Goal: Navigation & Orientation: Find specific page/section

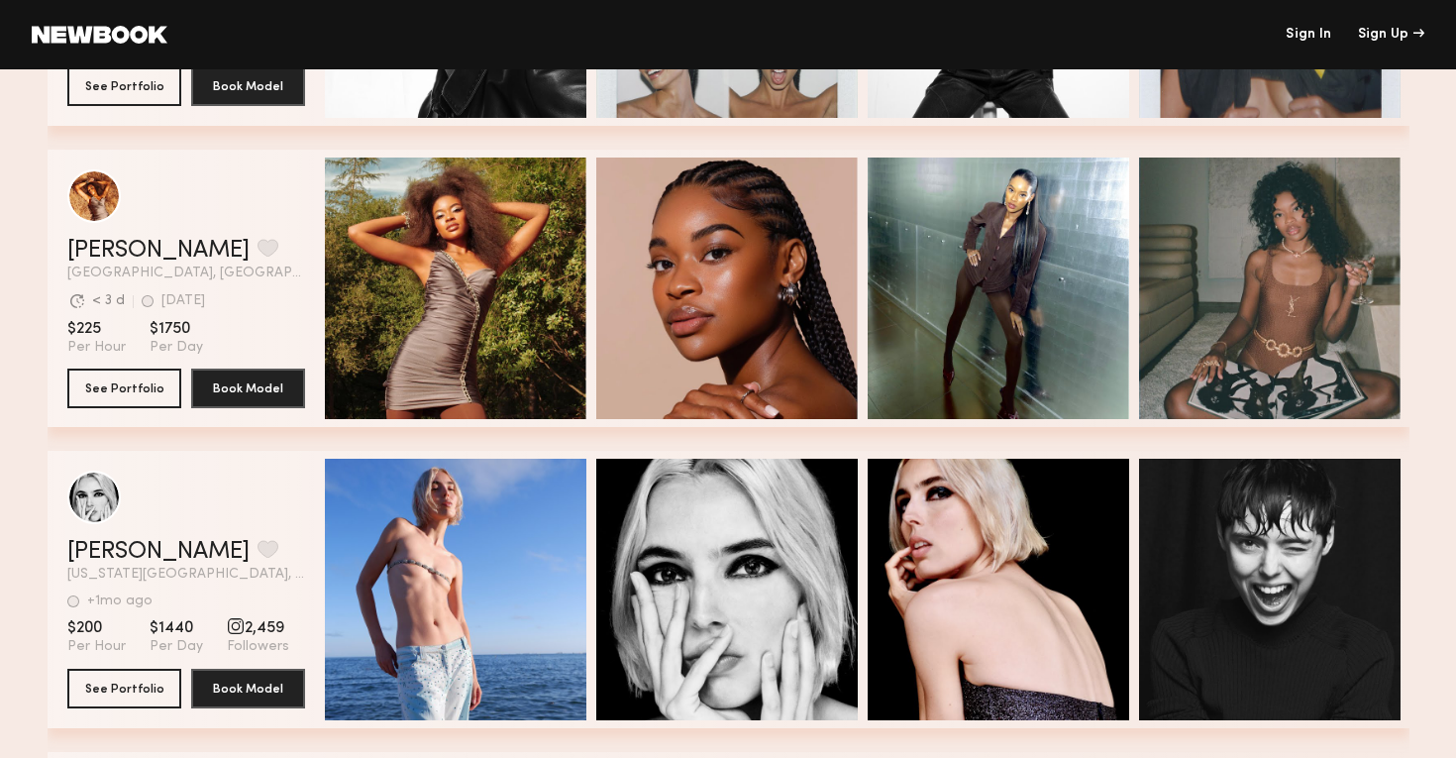
scroll to position [3349, 0]
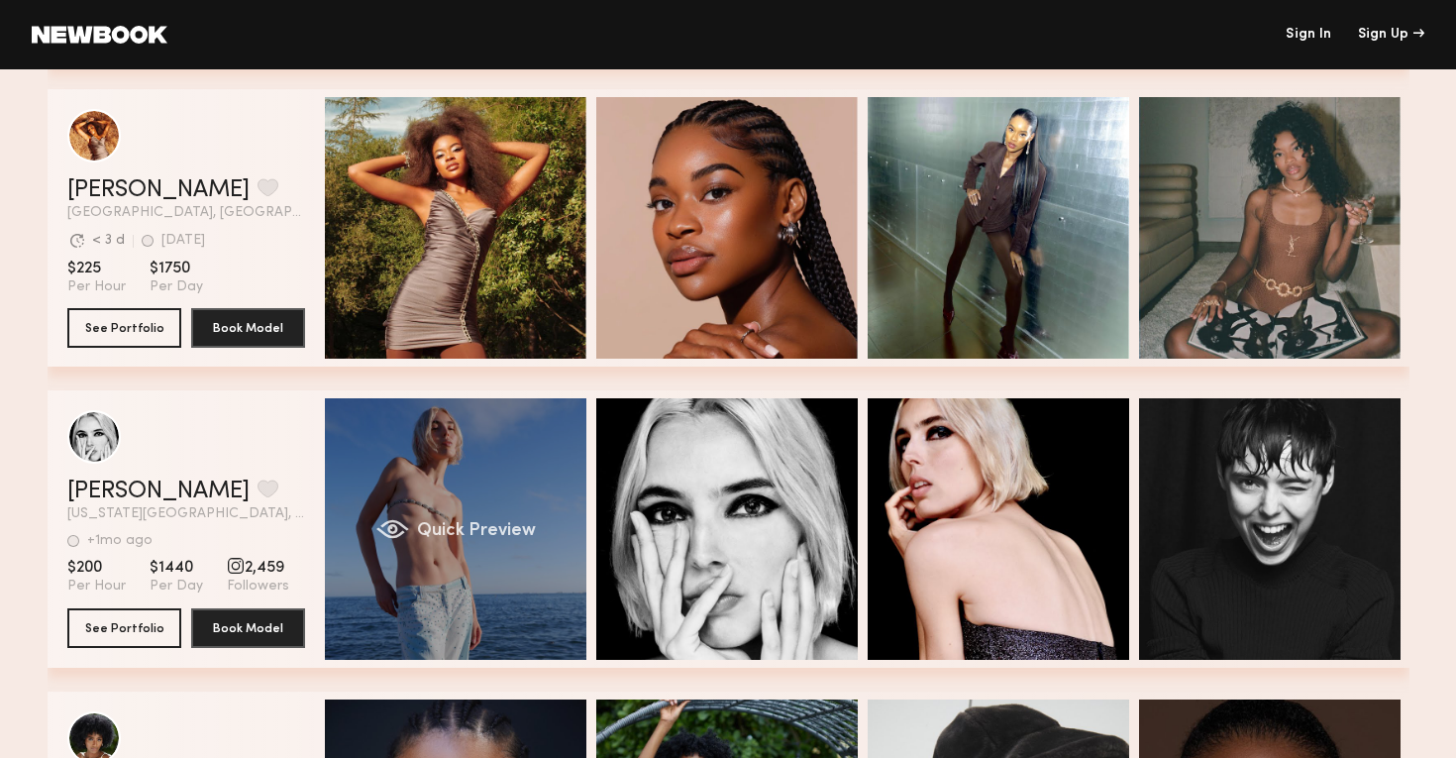
click at [443, 461] on div "Quick Preview" at bounding box center [456, 529] width 262 height 262
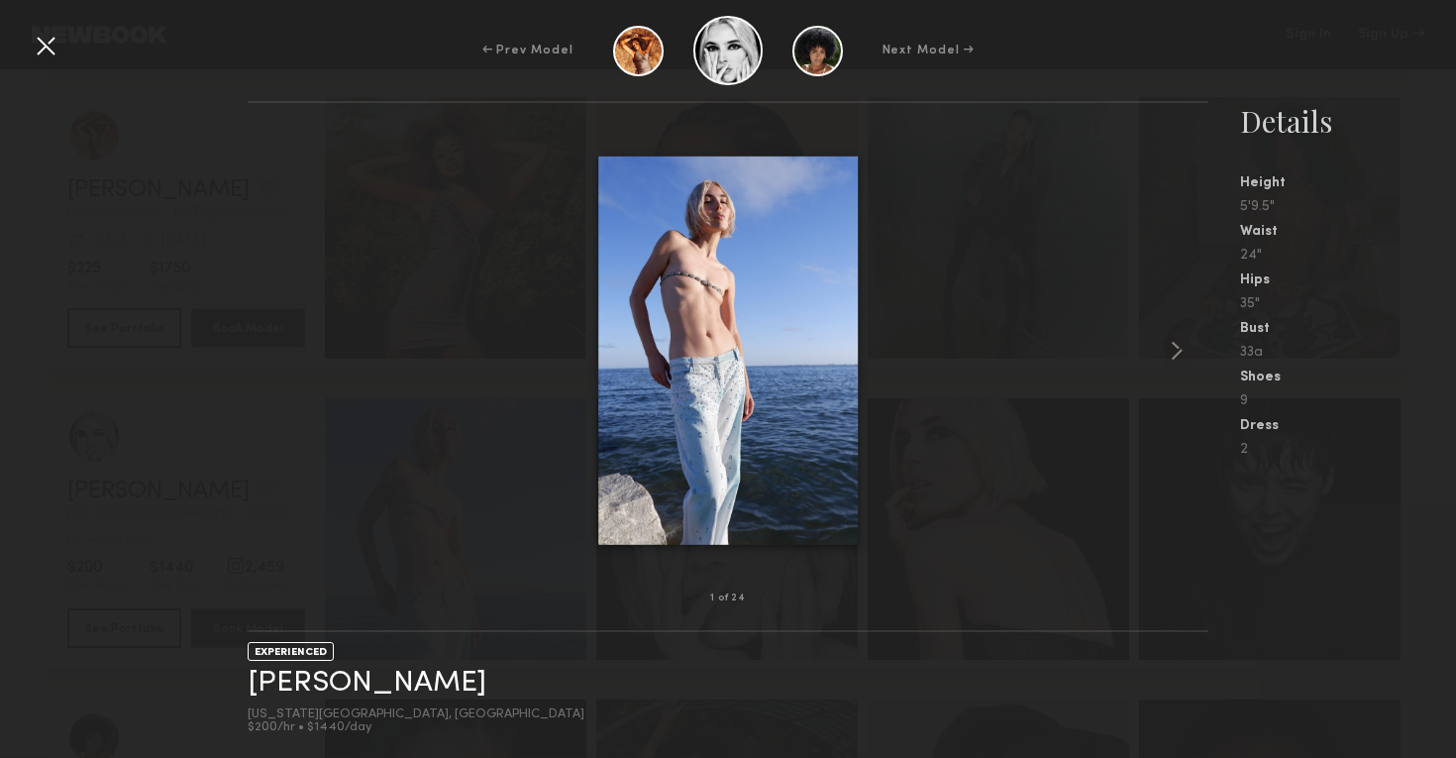
click at [43, 44] on div at bounding box center [46, 46] width 32 height 32
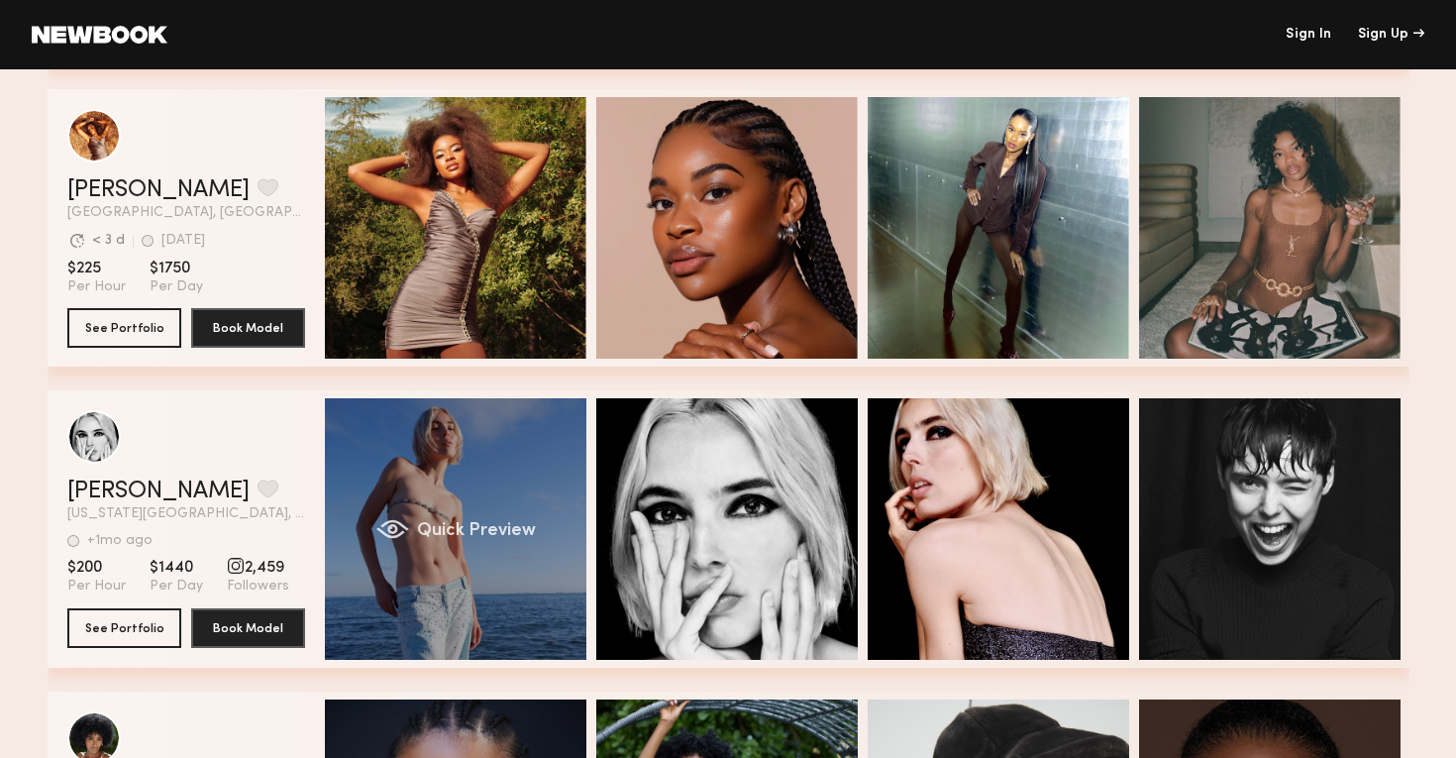
click at [472, 512] on div "Quick Preview" at bounding box center [456, 529] width 262 height 262
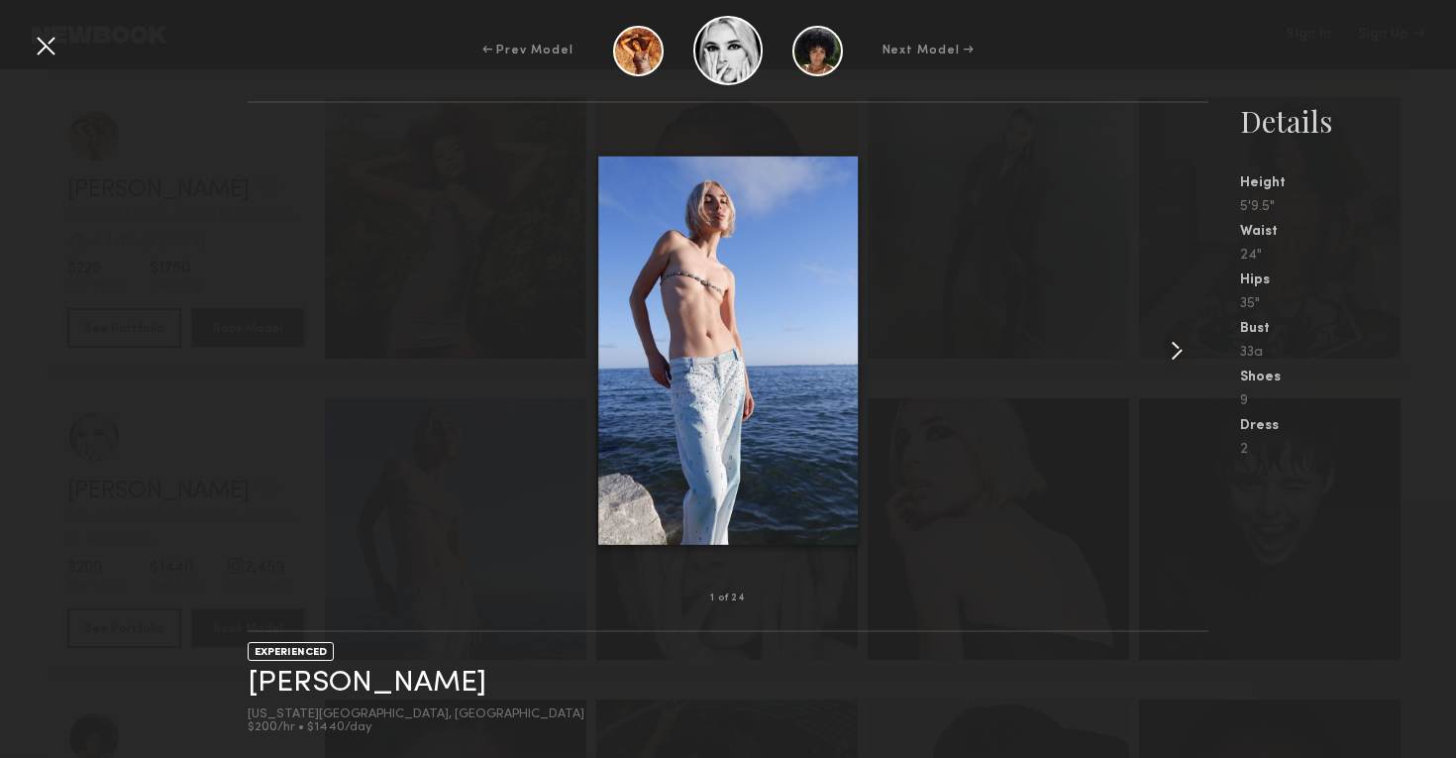
click at [1179, 352] on common-icon at bounding box center [1177, 351] width 32 height 32
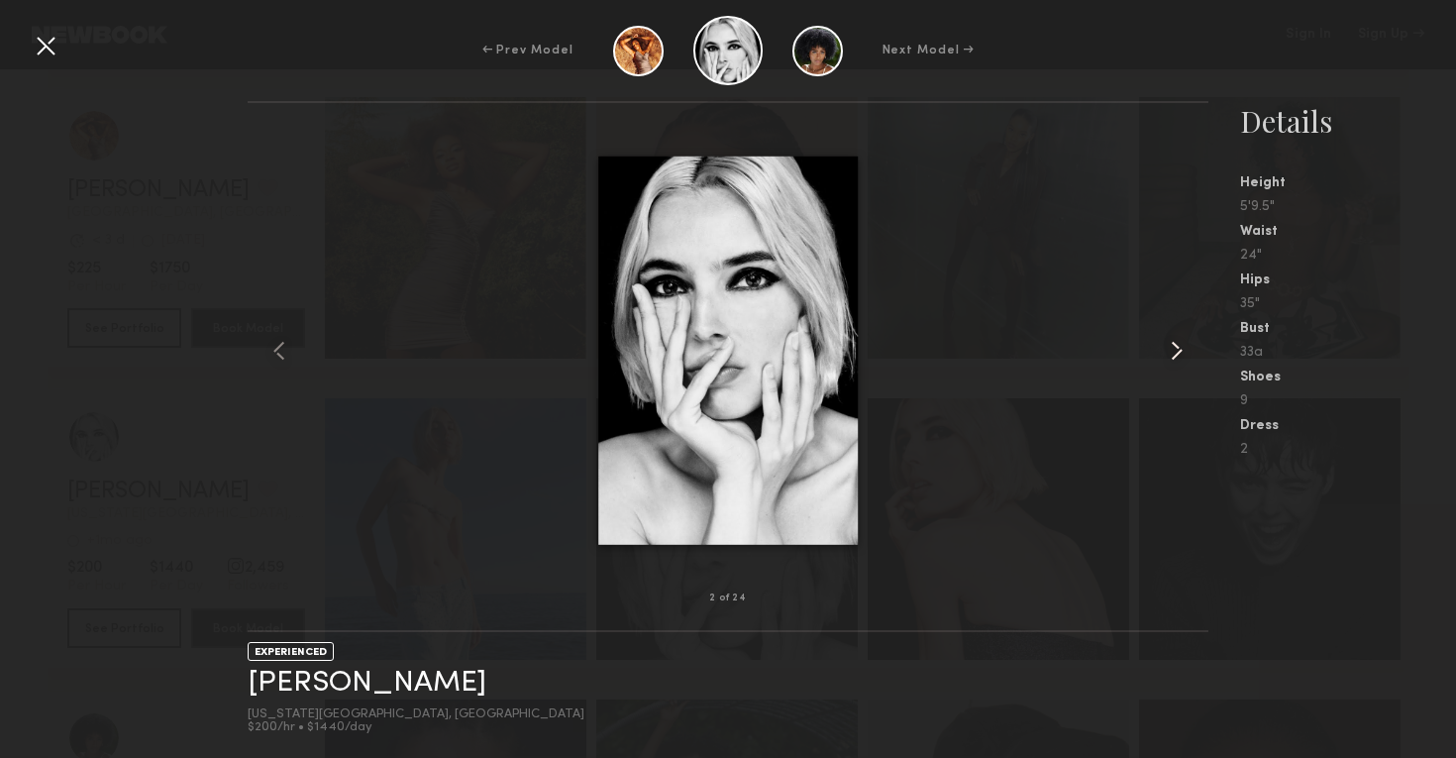
click at [1179, 352] on common-icon at bounding box center [1177, 351] width 32 height 32
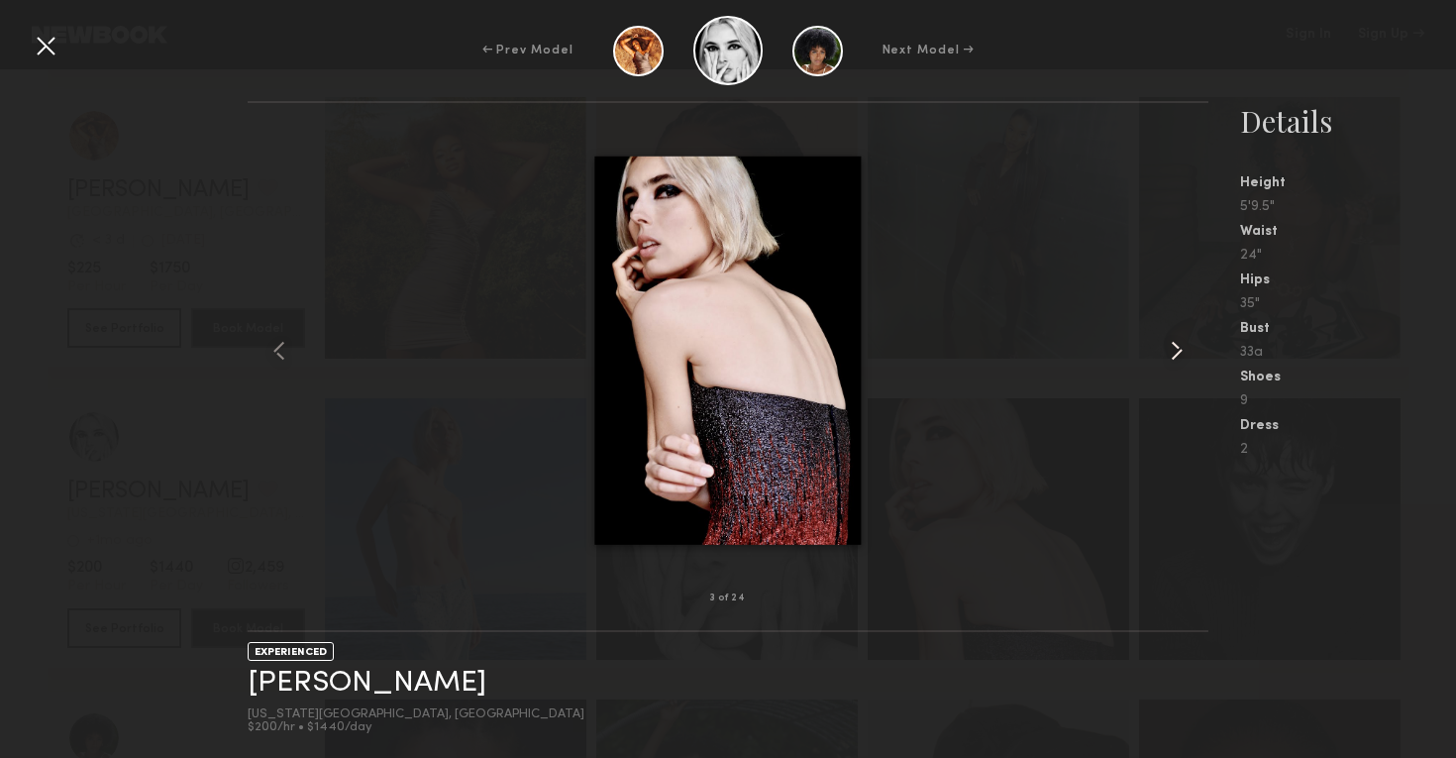
click at [1179, 352] on common-icon at bounding box center [1177, 351] width 32 height 32
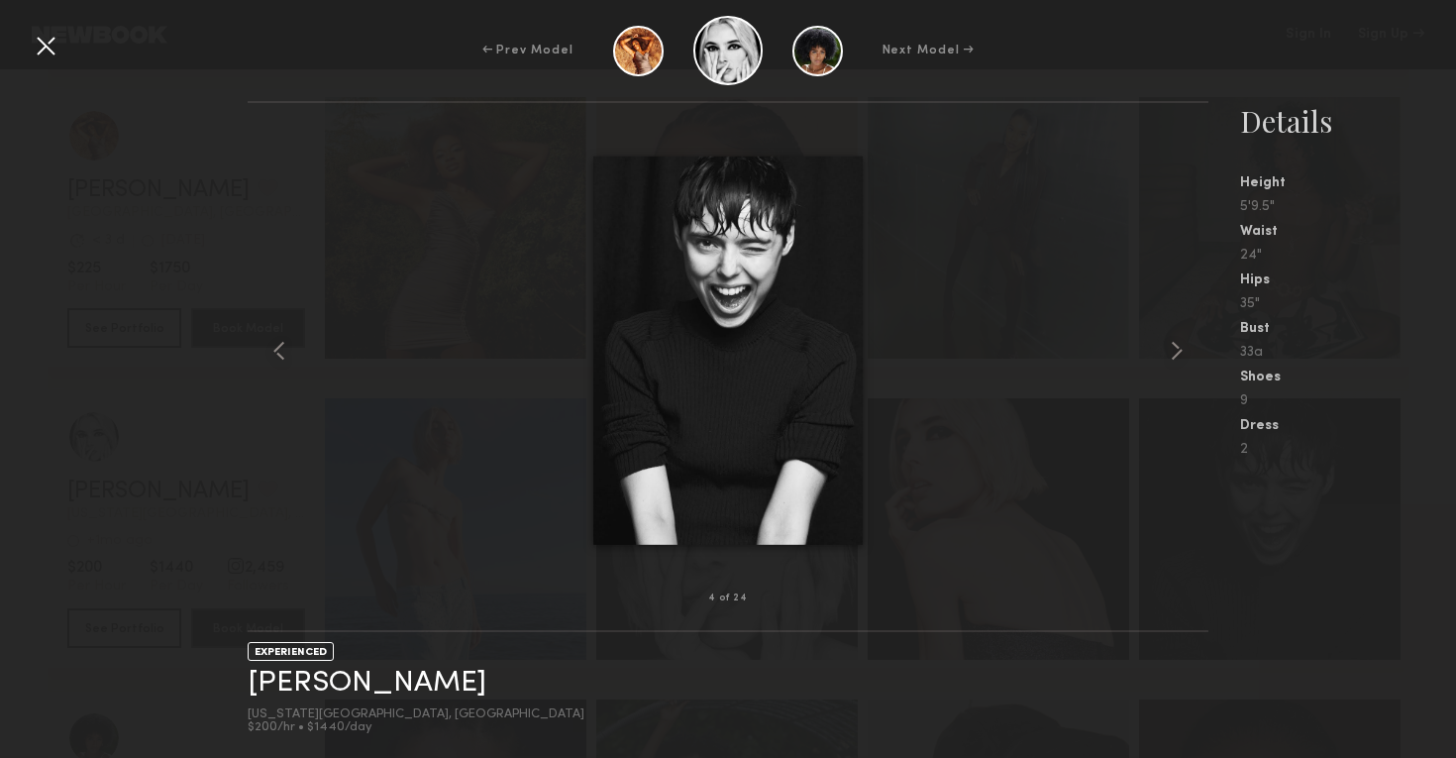
click at [39, 49] on div at bounding box center [46, 46] width 32 height 32
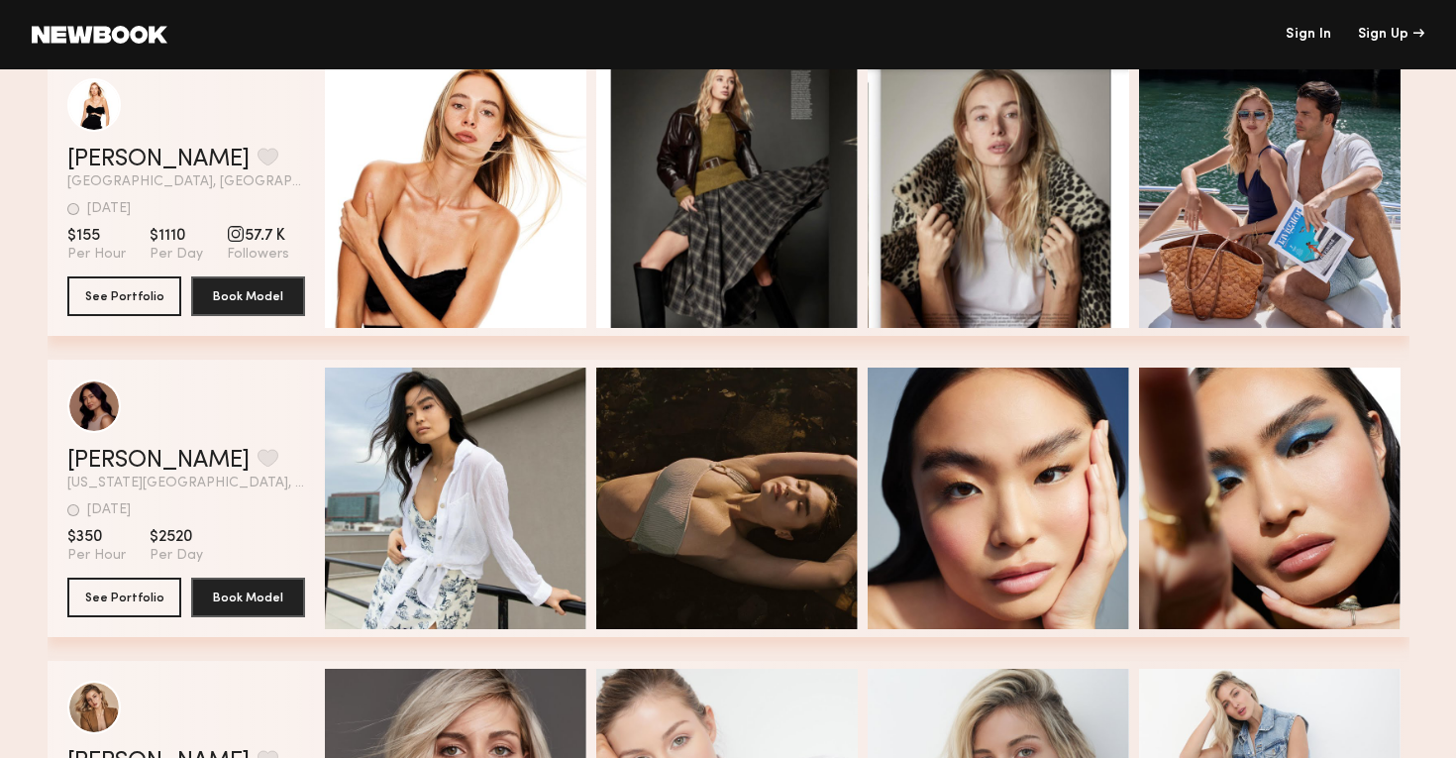
scroll to position [5174, 0]
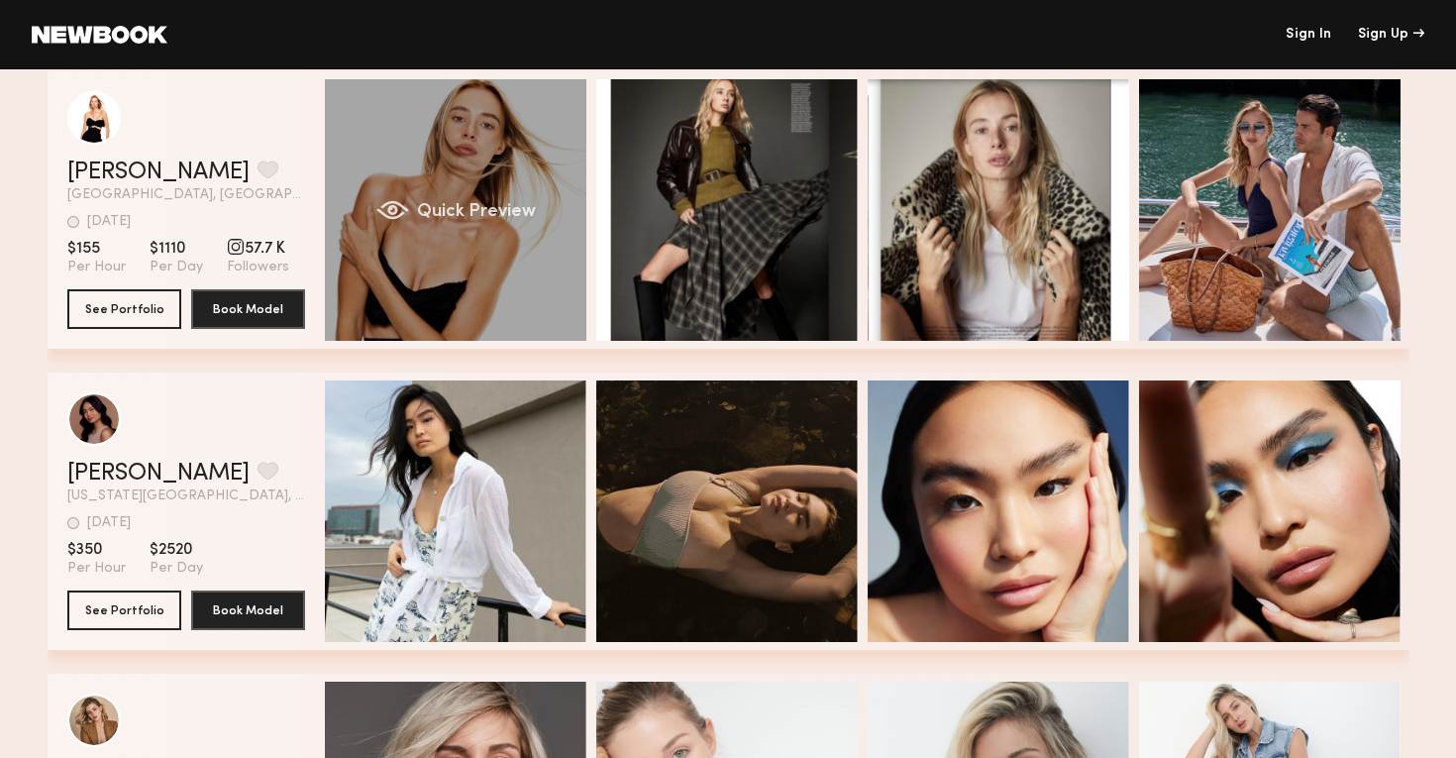
click at [493, 197] on div "Quick Preview" at bounding box center [456, 210] width 262 height 262
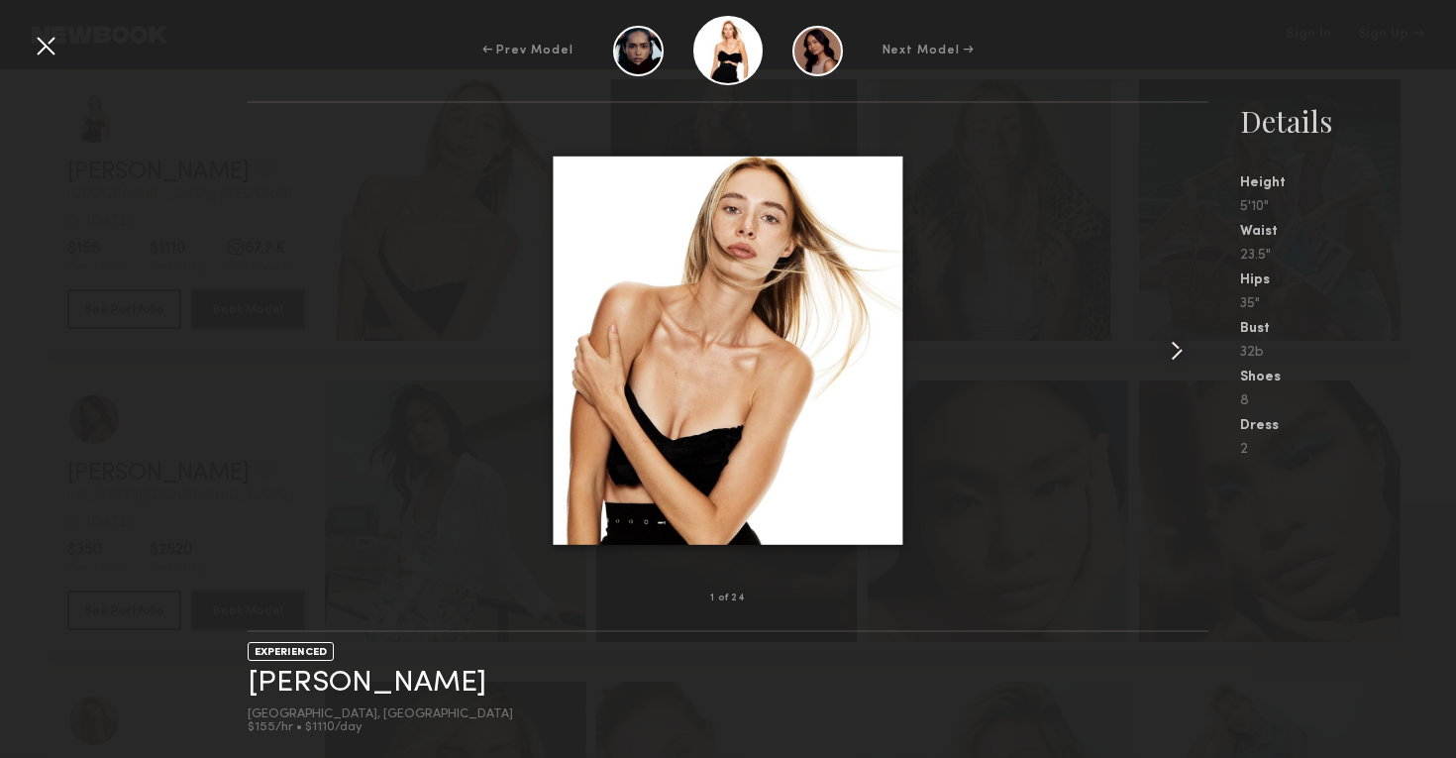
click at [1178, 350] on common-icon at bounding box center [1177, 351] width 32 height 32
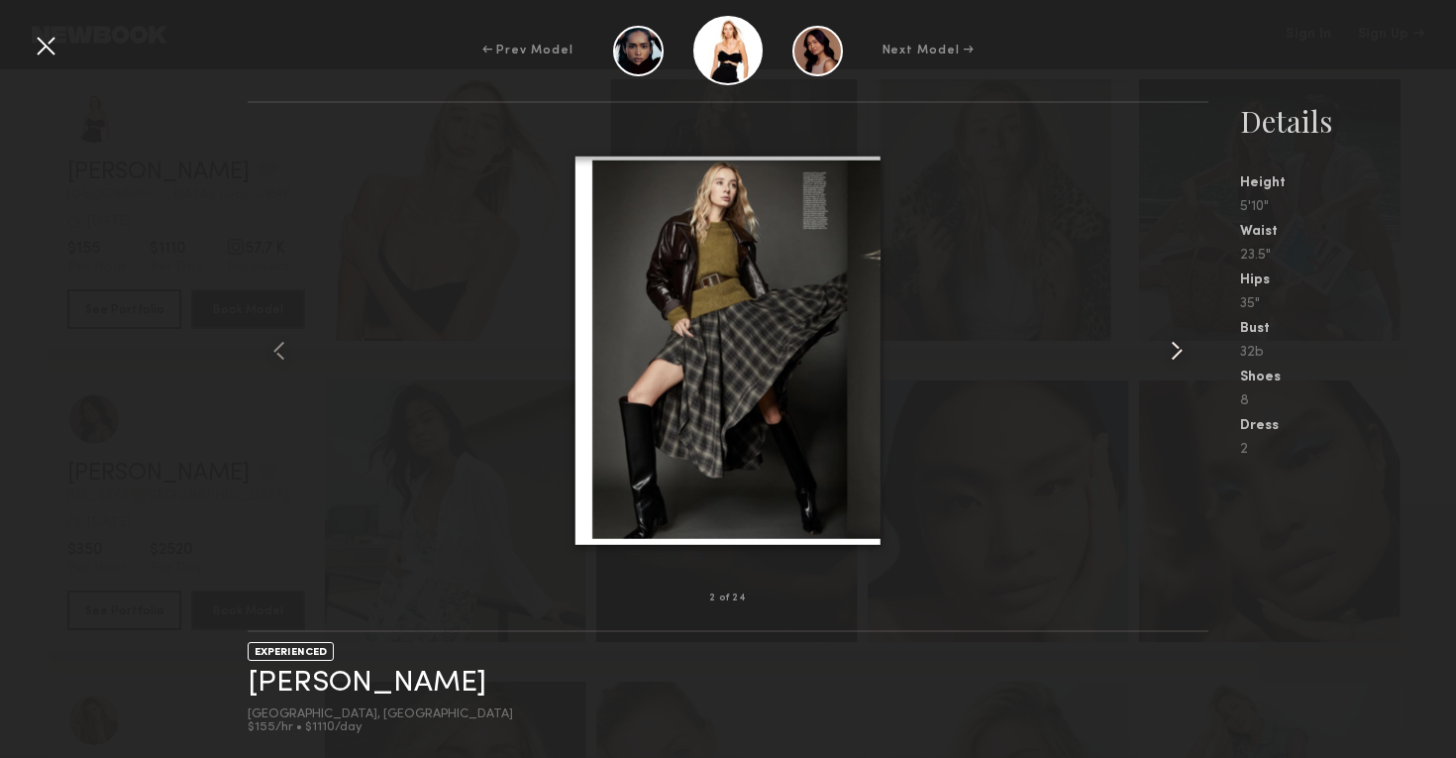
click at [1178, 350] on common-icon at bounding box center [1177, 351] width 32 height 32
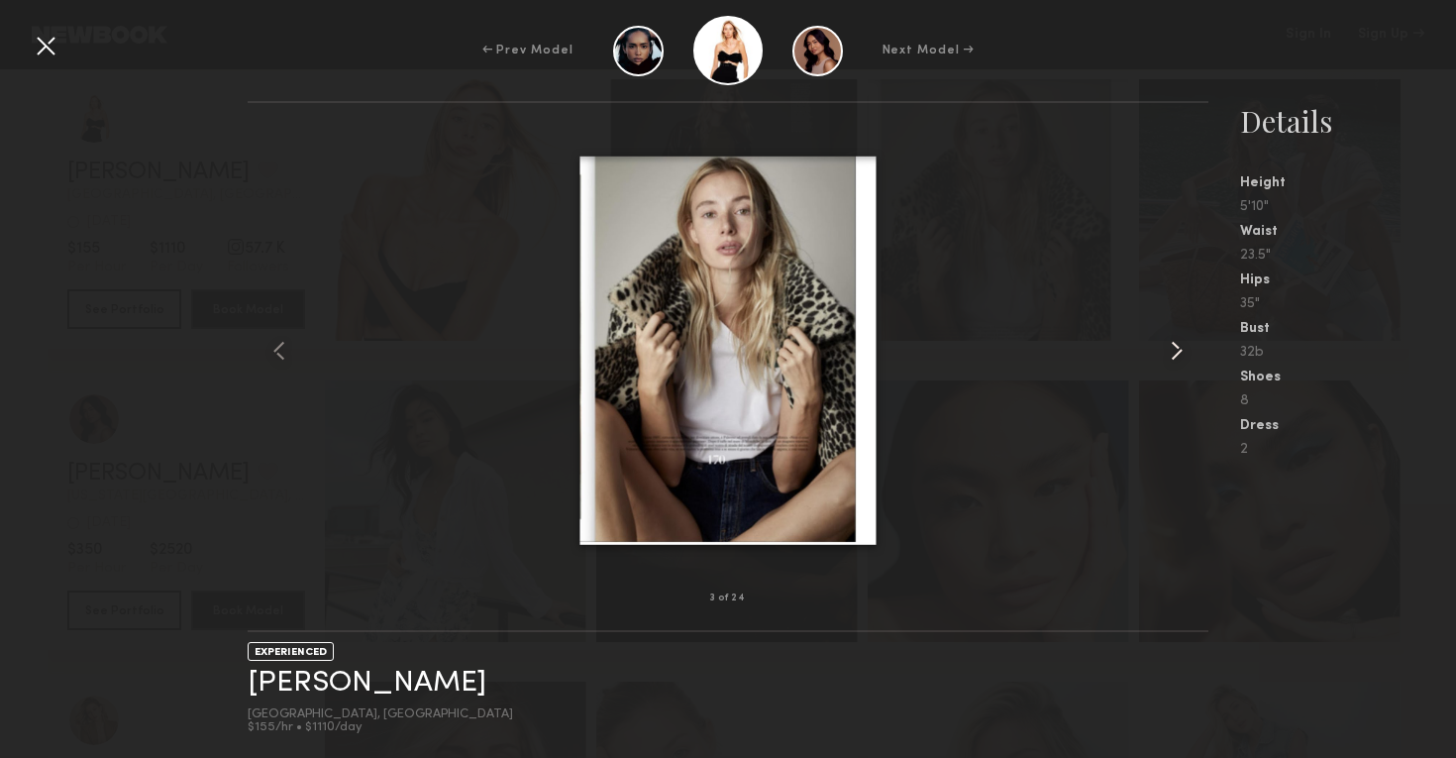
click at [1178, 350] on common-icon at bounding box center [1177, 351] width 32 height 32
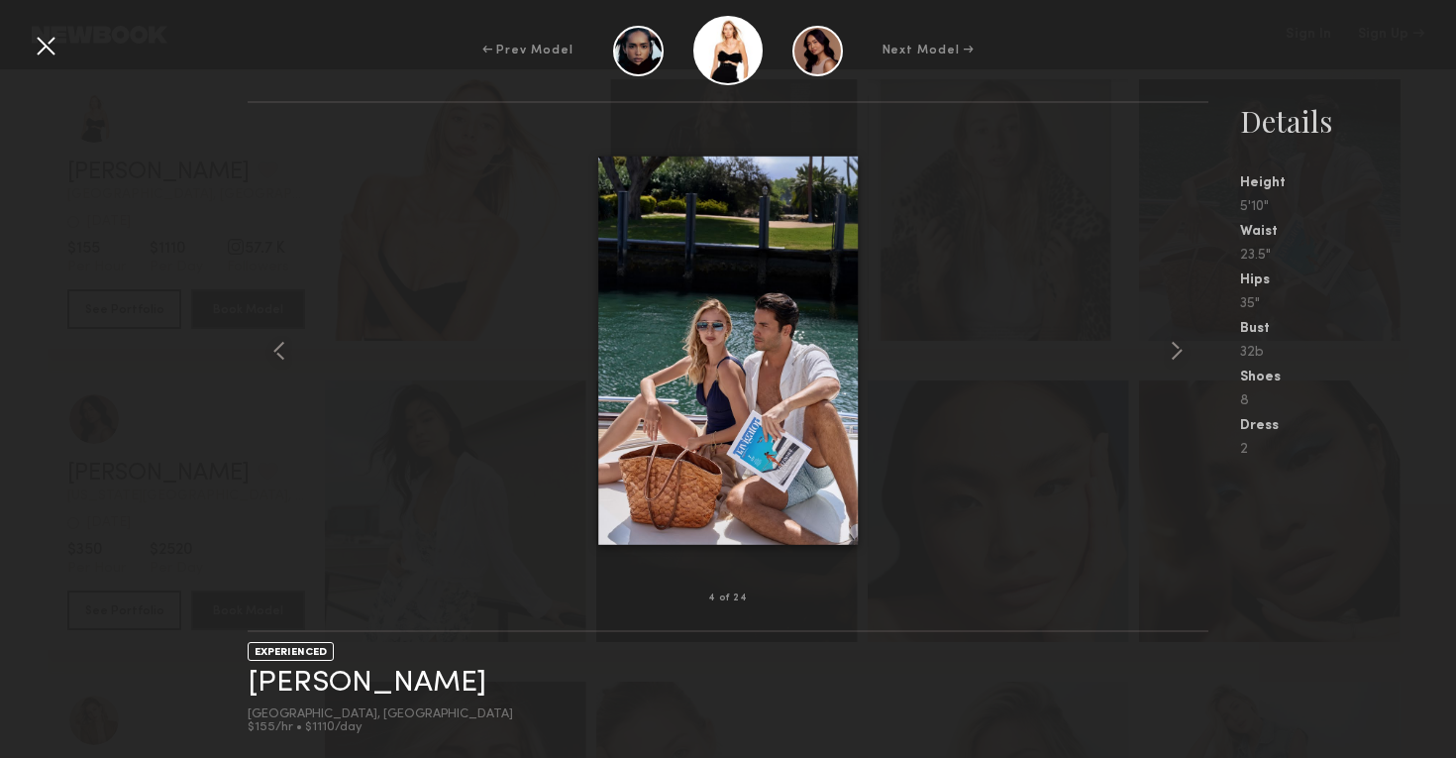
click at [36, 42] on div at bounding box center [46, 46] width 32 height 32
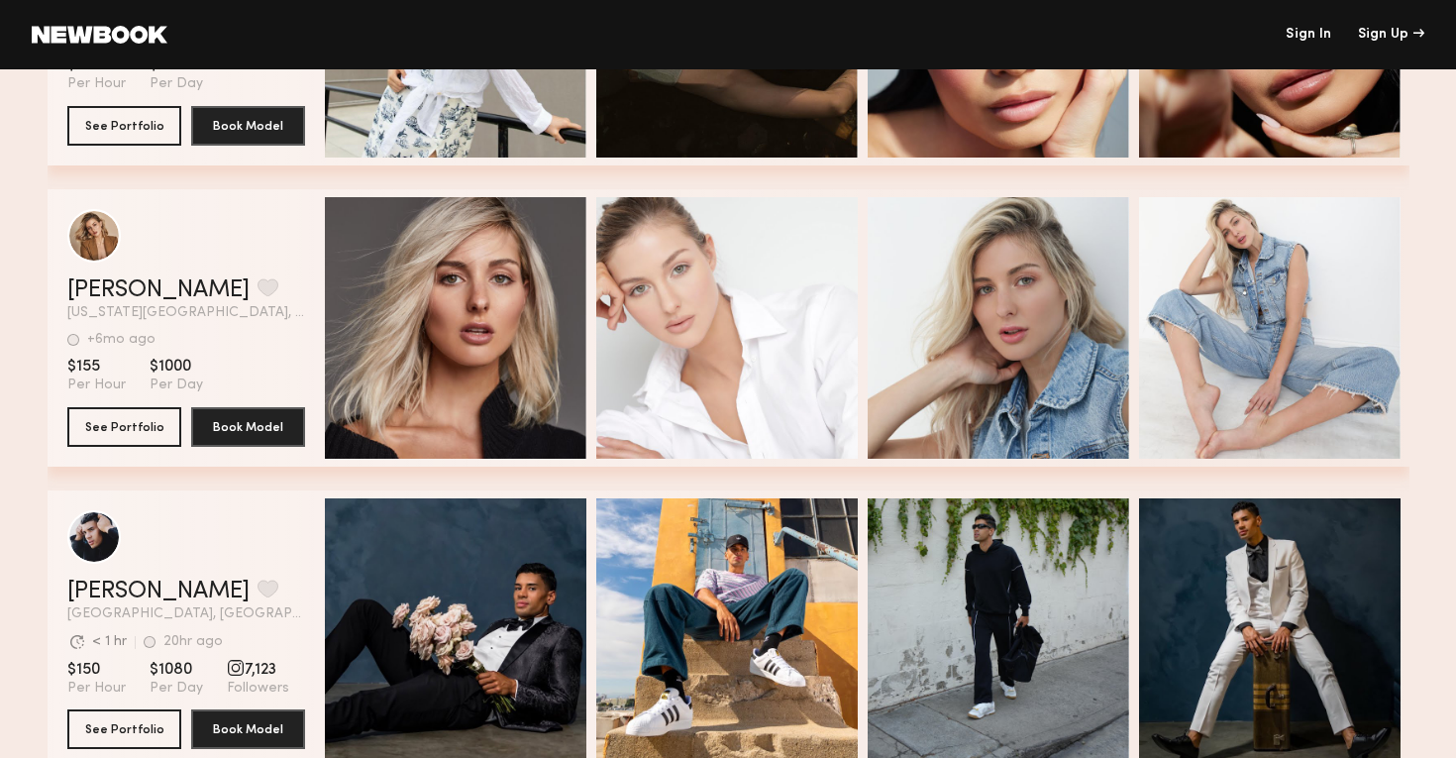
scroll to position [6255, 0]
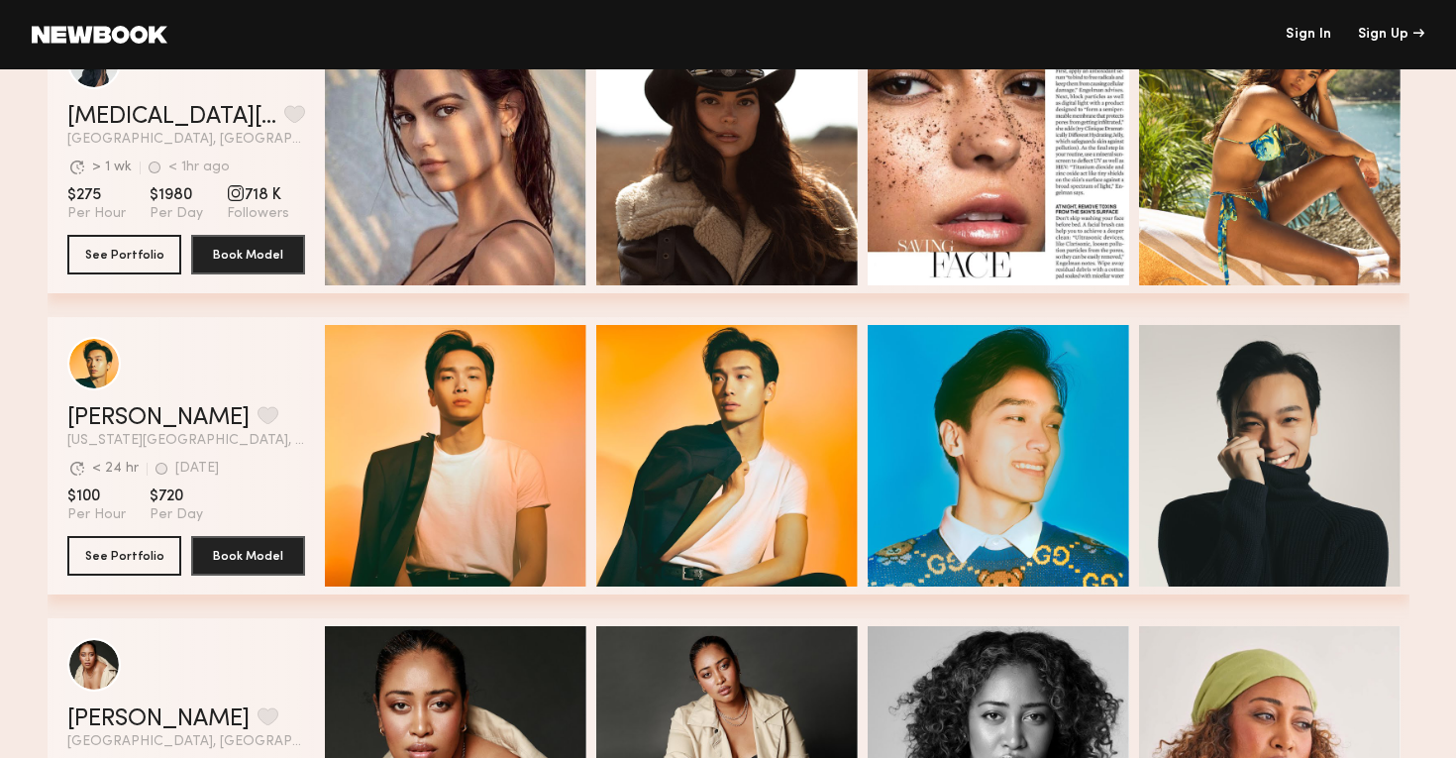
scroll to position [130, 0]
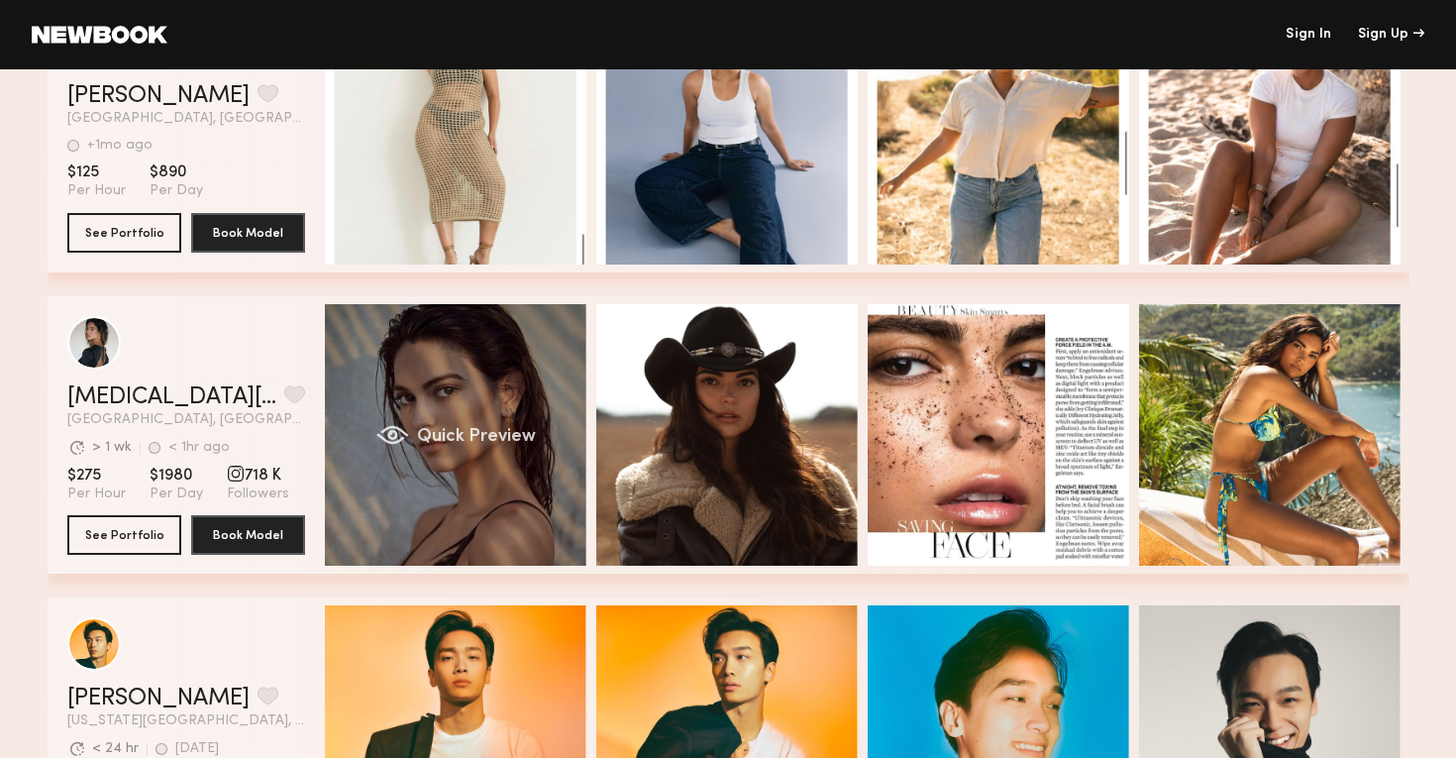
click at [458, 478] on div "Quick Preview" at bounding box center [456, 435] width 262 height 262
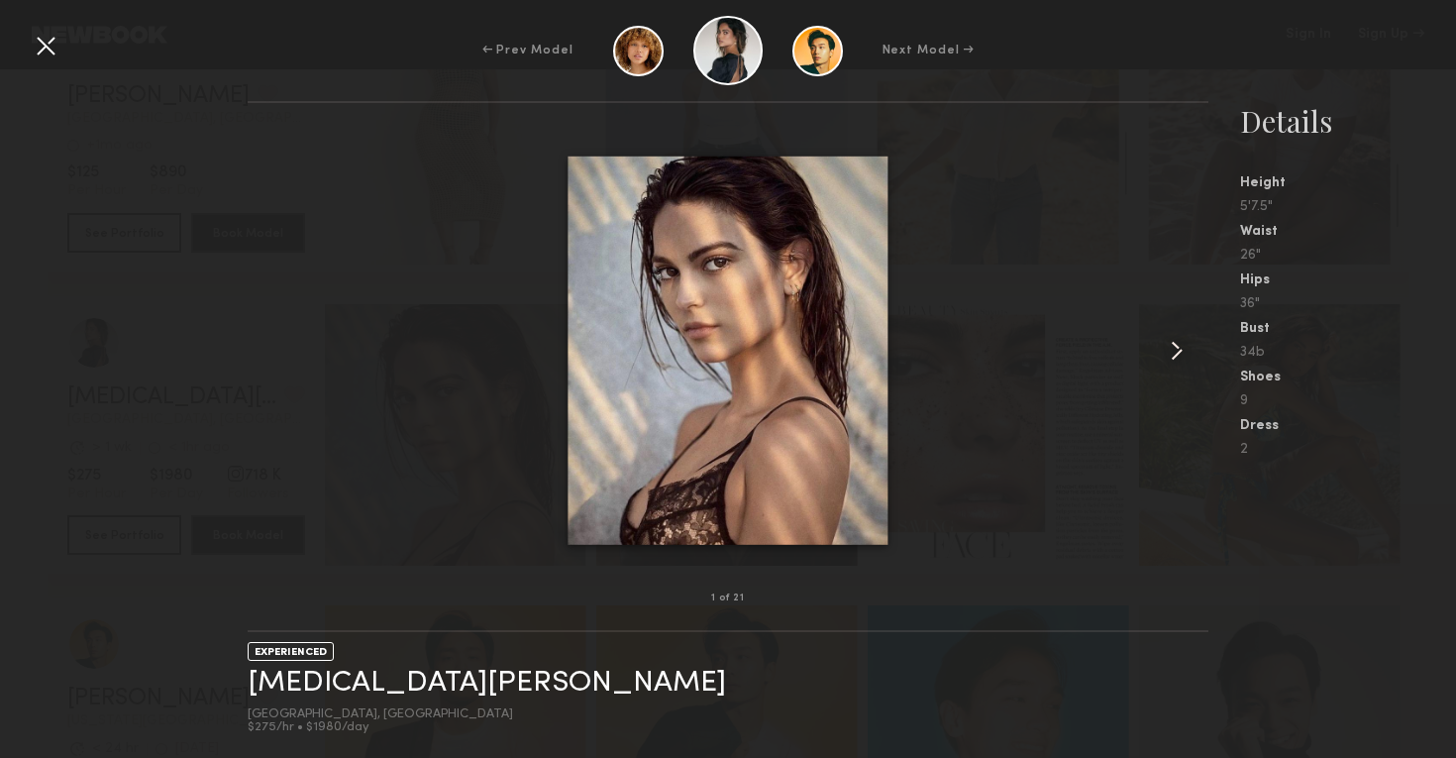
click at [1182, 348] on common-icon at bounding box center [1177, 351] width 32 height 32
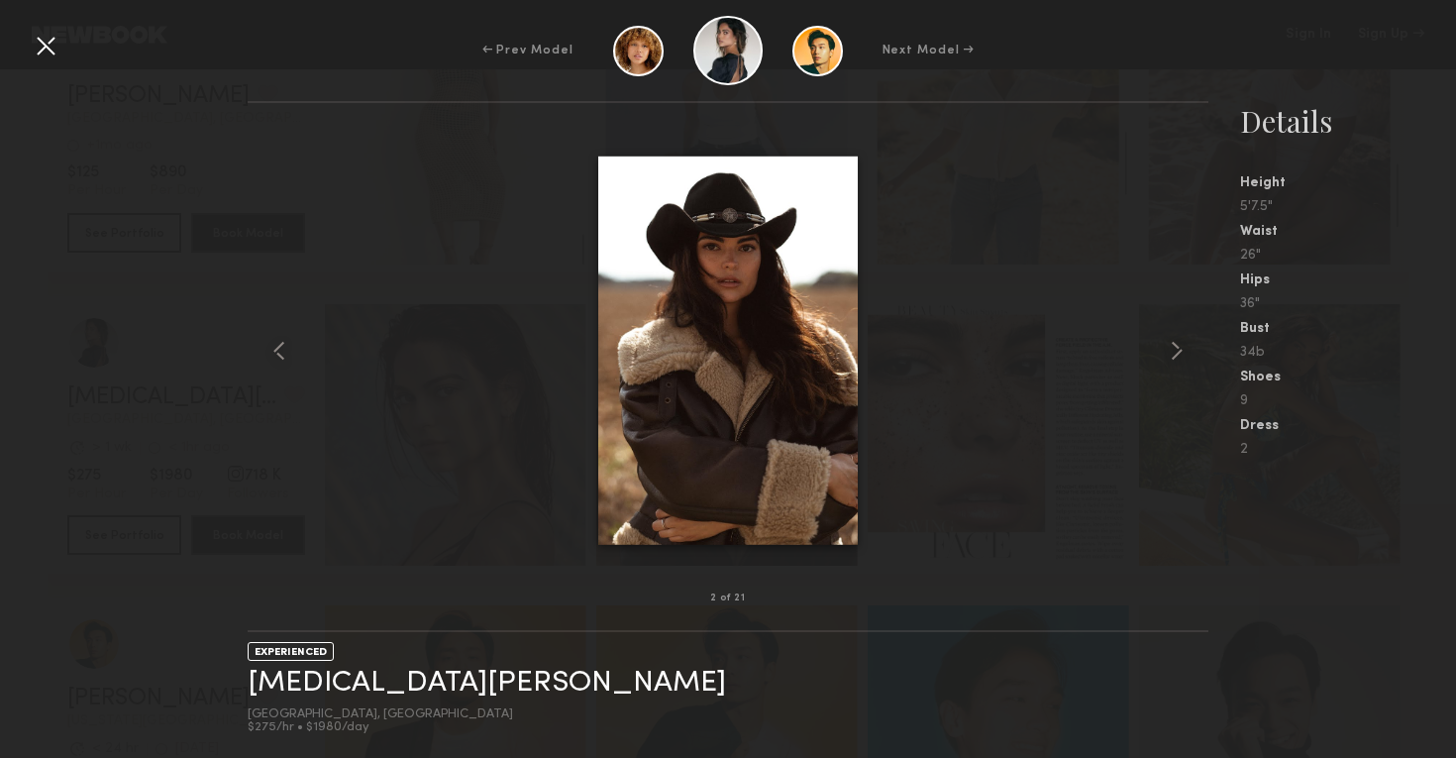
click at [21, 38] on div "← Prev Model Next Model →" at bounding box center [728, 50] width 1456 height 69
click at [54, 40] on div at bounding box center [46, 46] width 32 height 32
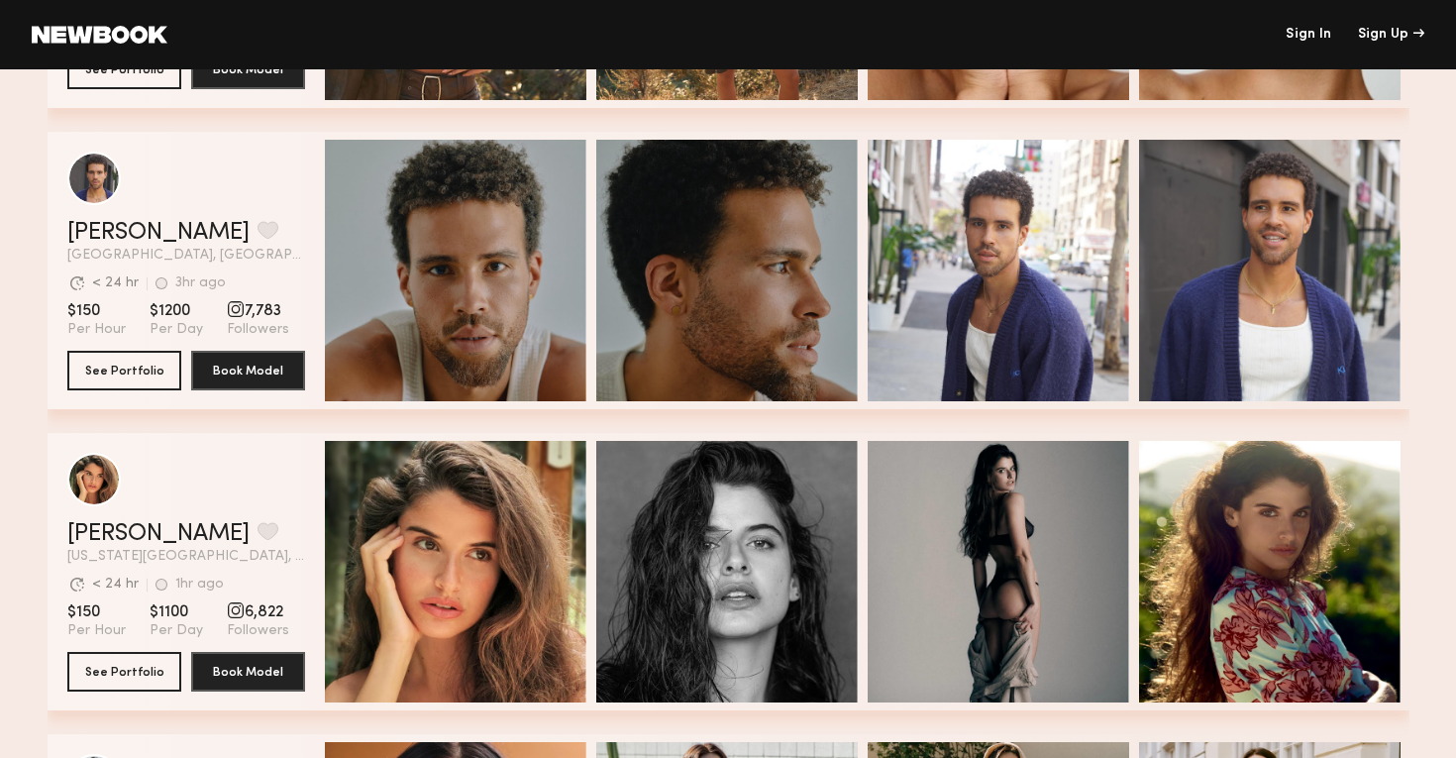
scroll to position [6437, 0]
